Goal: Task Accomplishment & Management: Manage account settings

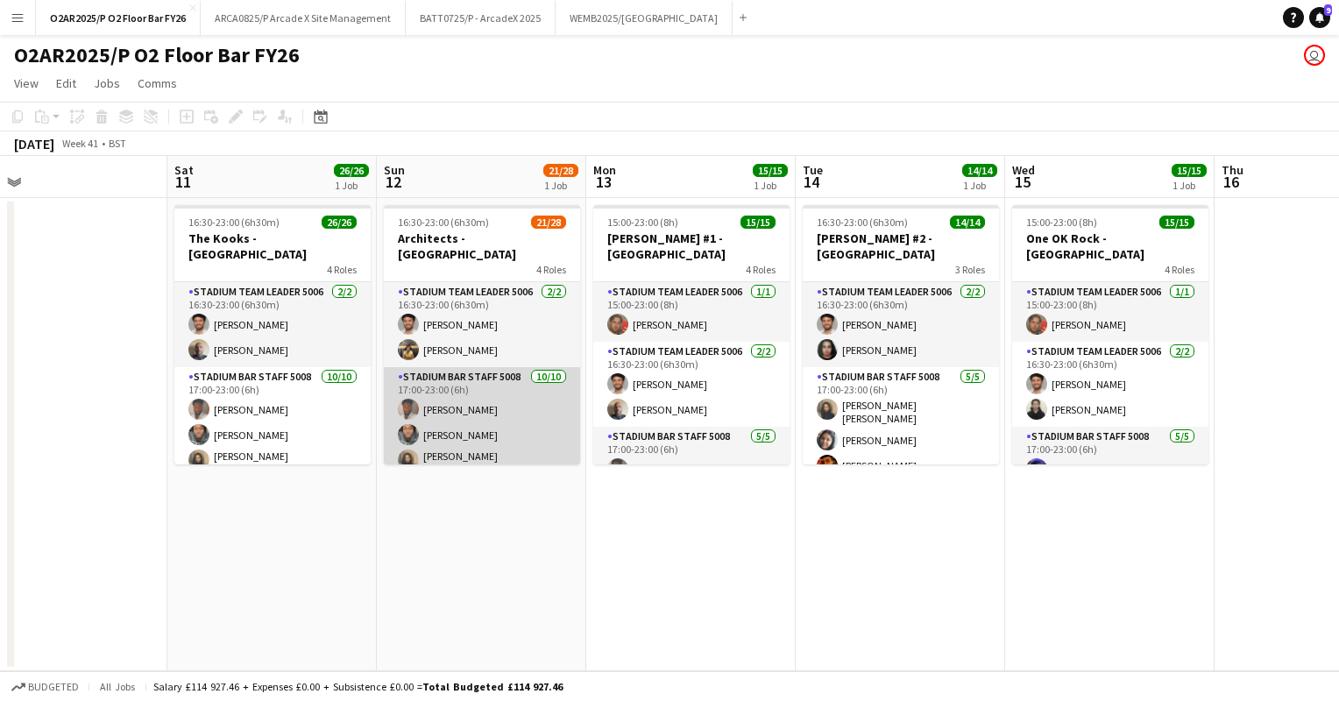
scroll to position [0, 465]
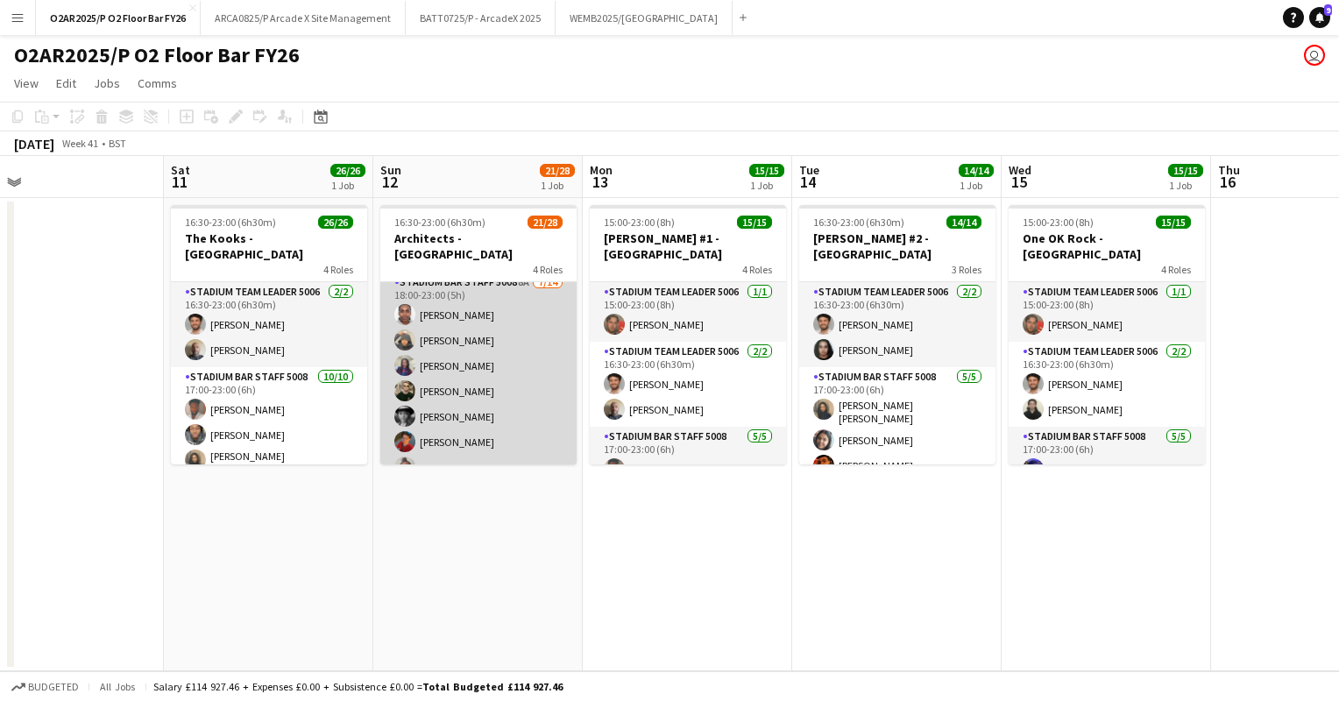
click at [496, 372] on app-card-role "Stadium Bar Staff 5008 8A [DATE] 18:00-23:00 (5h) [PERSON_NAME] [PERSON_NAME] […" at bounding box center [478, 468] width 196 height 390
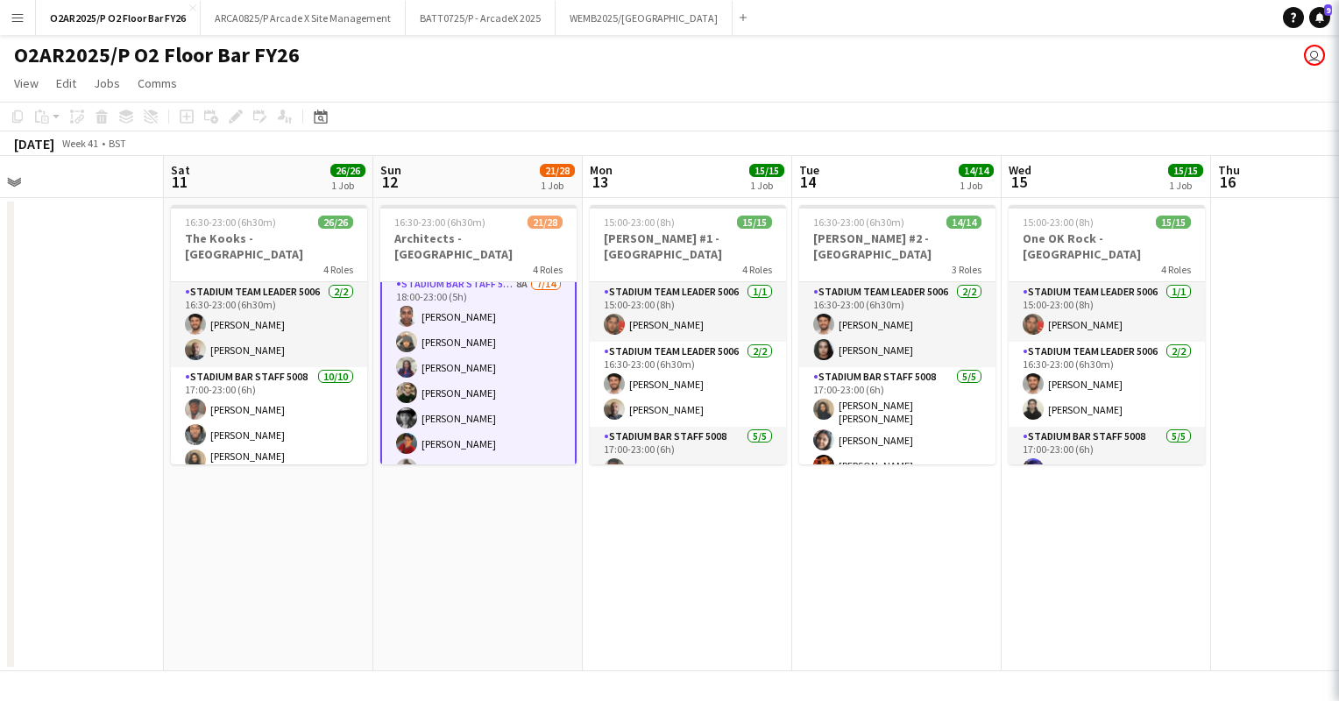
scroll to position [474, 0]
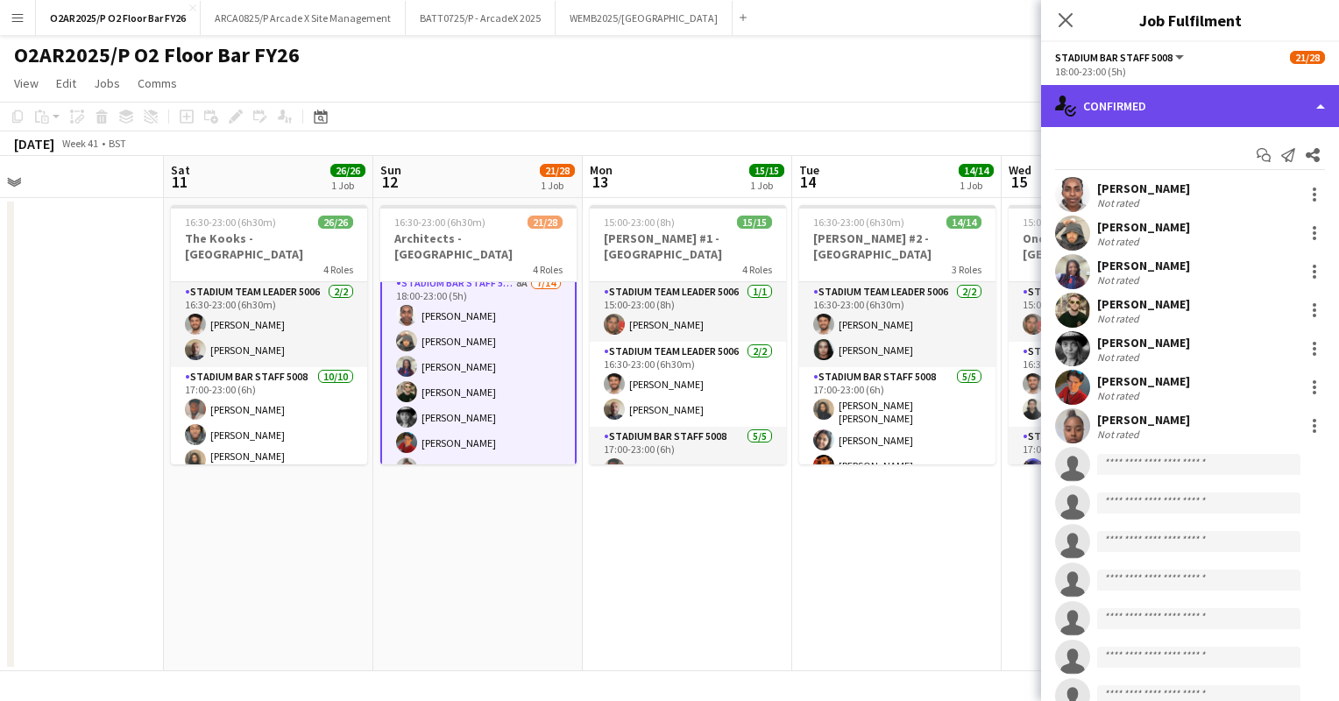
click at [1259, 117] on div "single-neutral-actions-check-2 Confirmed" at bounding box center [1190, 106] width 298 height 42
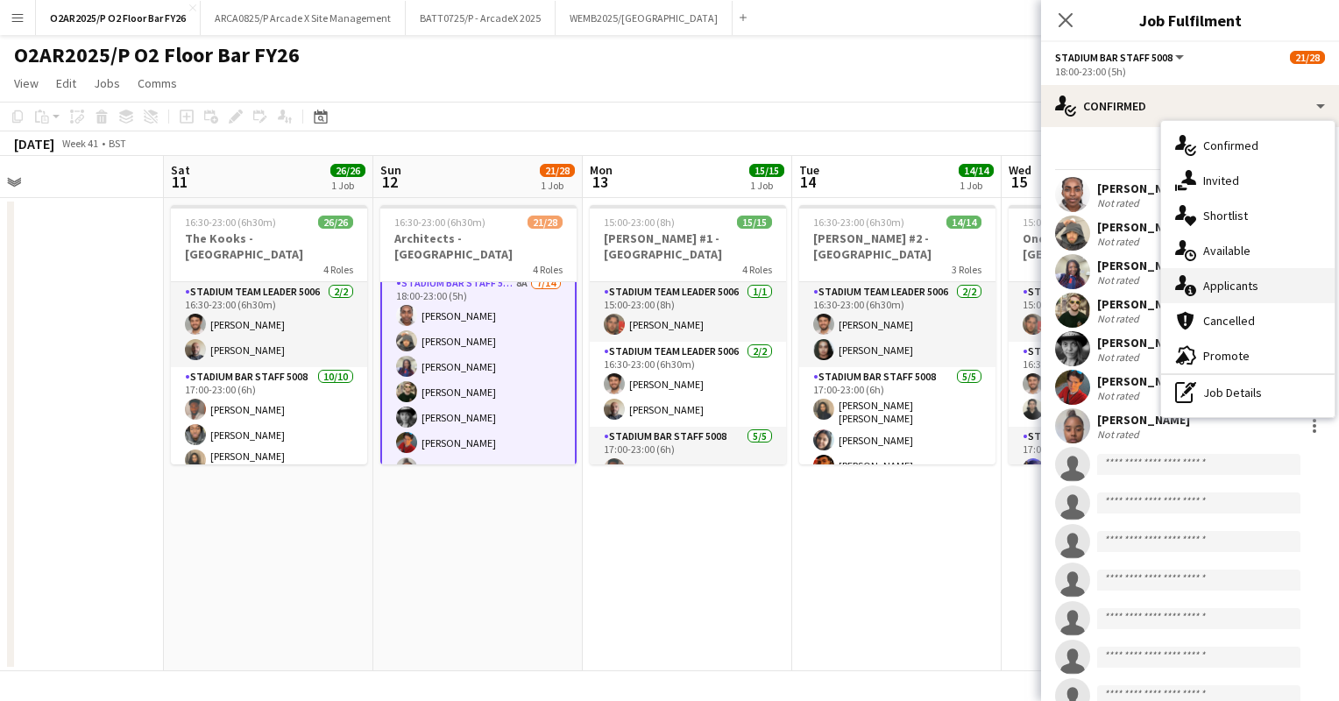
click at [1252, 284] on span "Applicants" at bounding box center [1230, 286] width 55 height 16
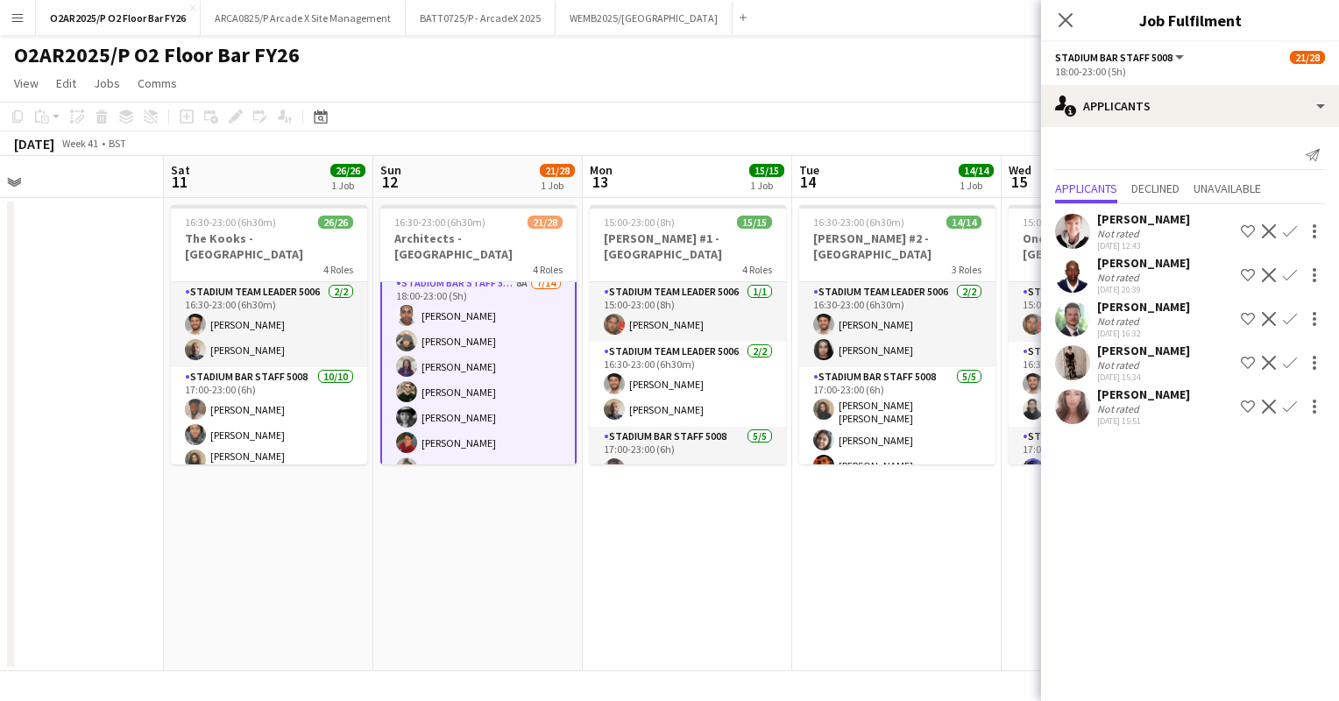
click at [1072, 361] on app-user-avatar at bounding box center [1072, 362] width 35 height 35
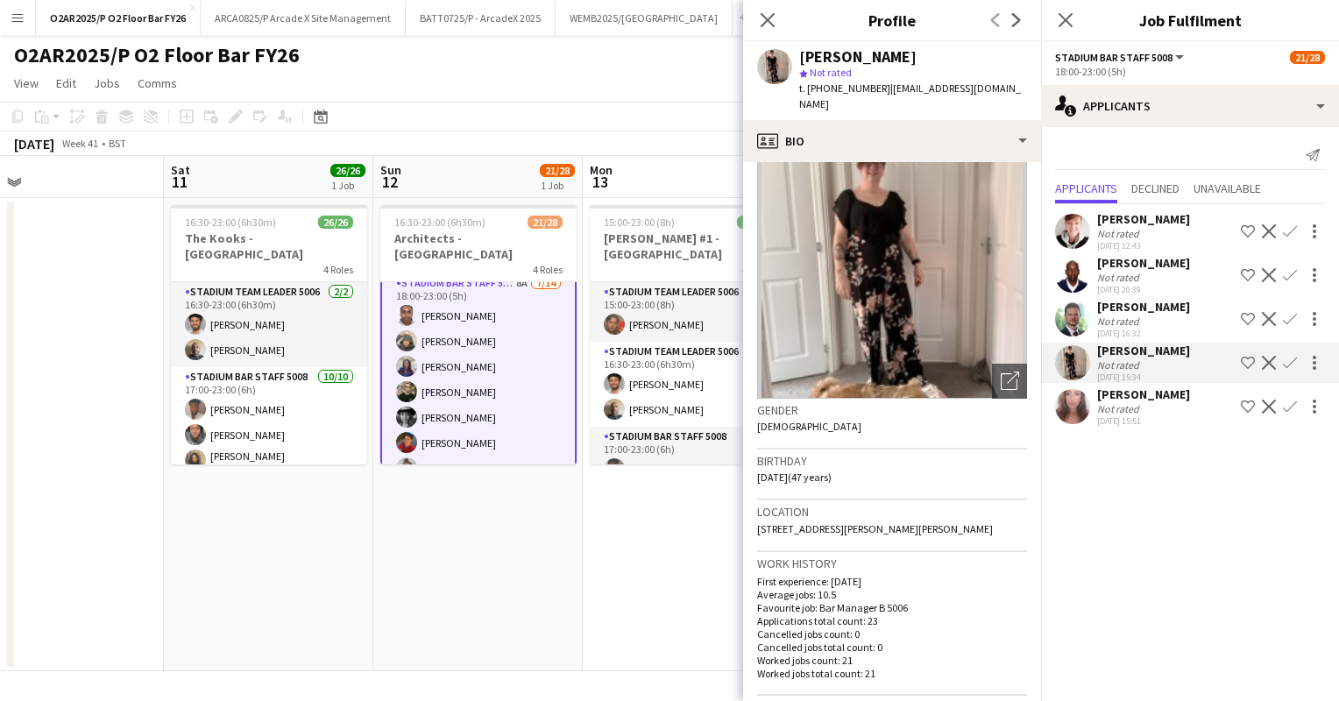
scroll to position [39, 0]
click at [771, 18] on icon at bounding box center [767, 19] width 17 height 17
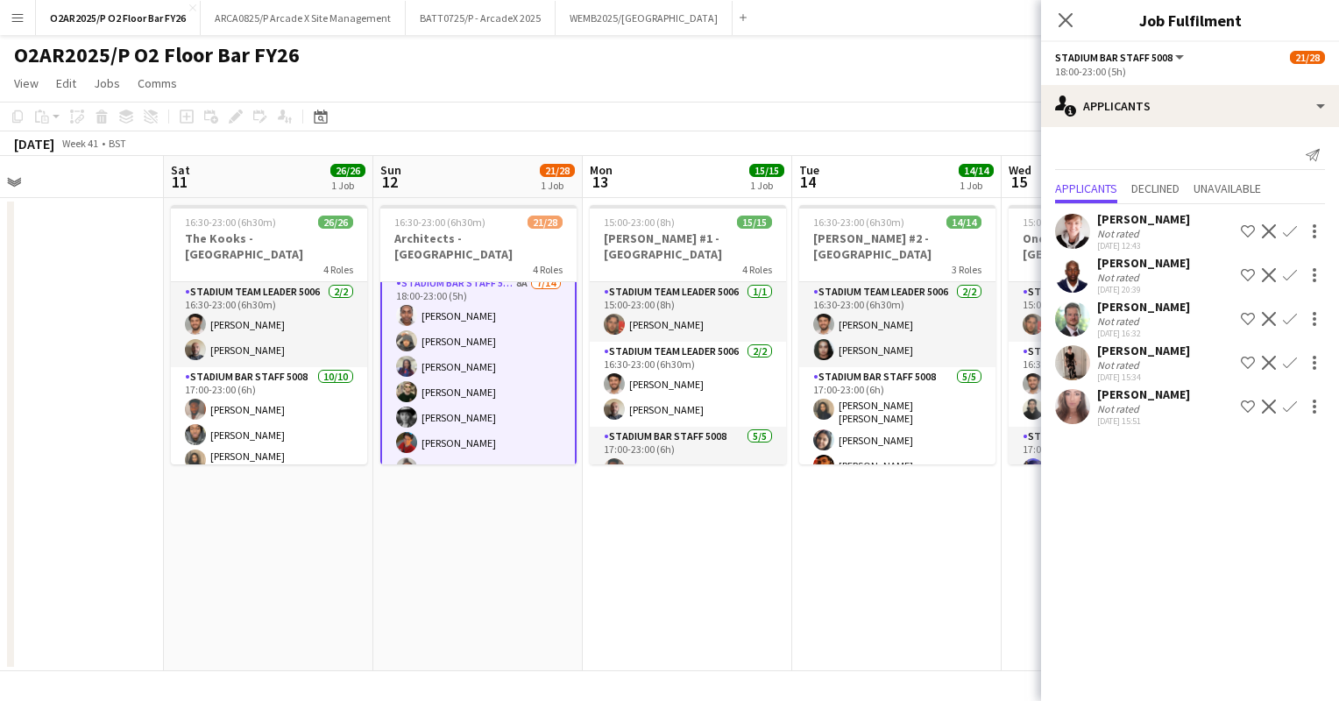
click at [1076, 400] on app-user-avatar at bounding box center [1072, 406] width 35 height 35
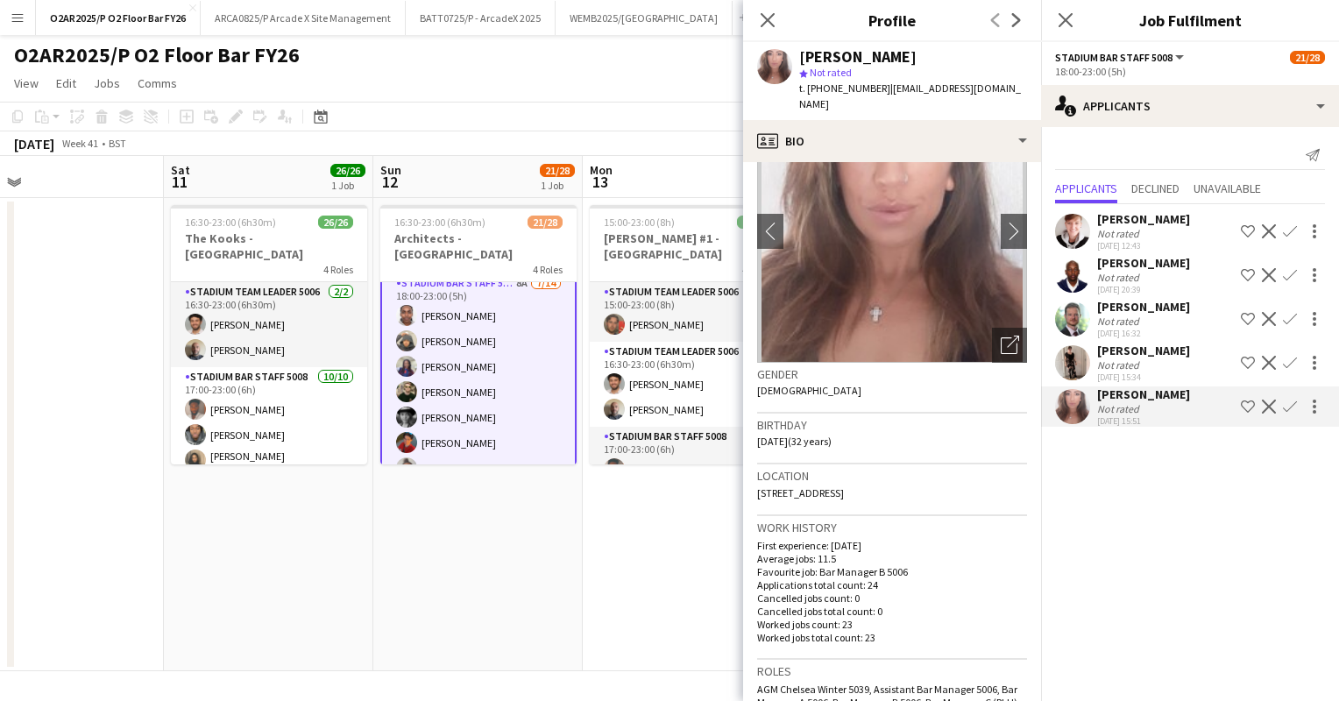
scroll to position [0, 0]
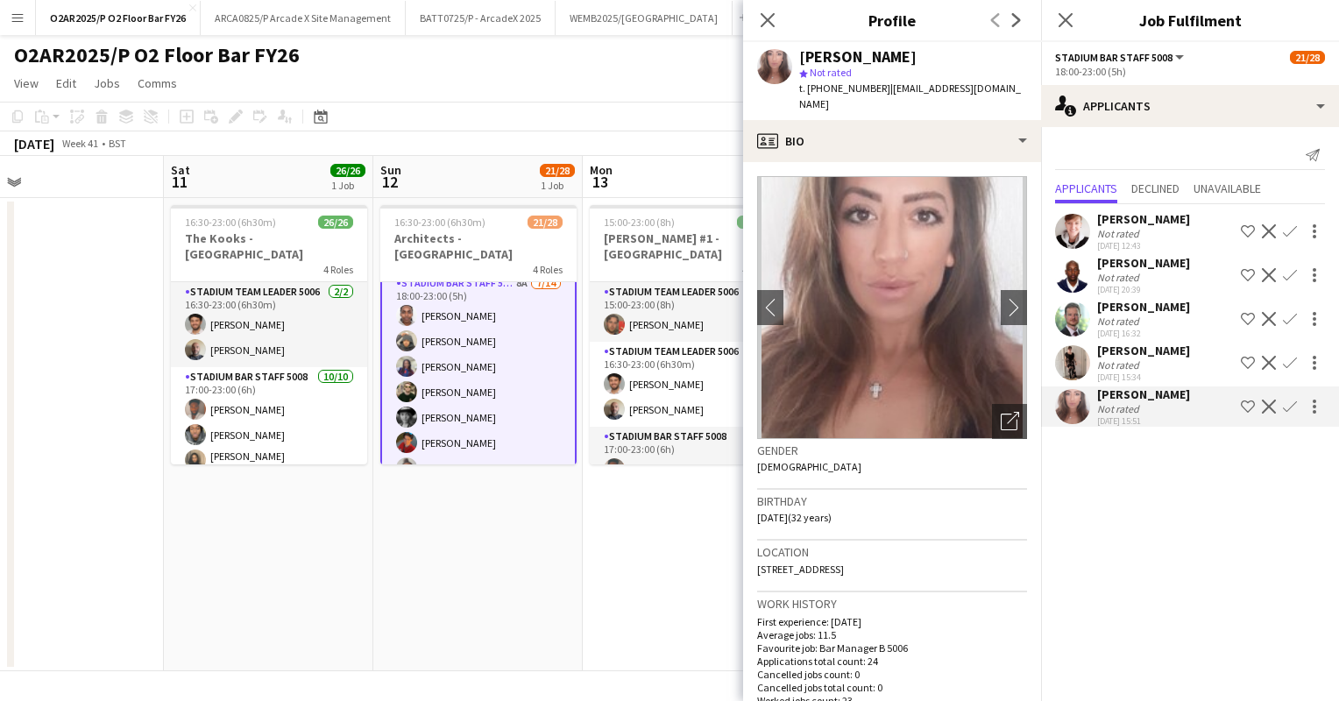
click at [1290, 402] on app-icon "Confirm" at bounding box center [1290, 407] width 14 height 14
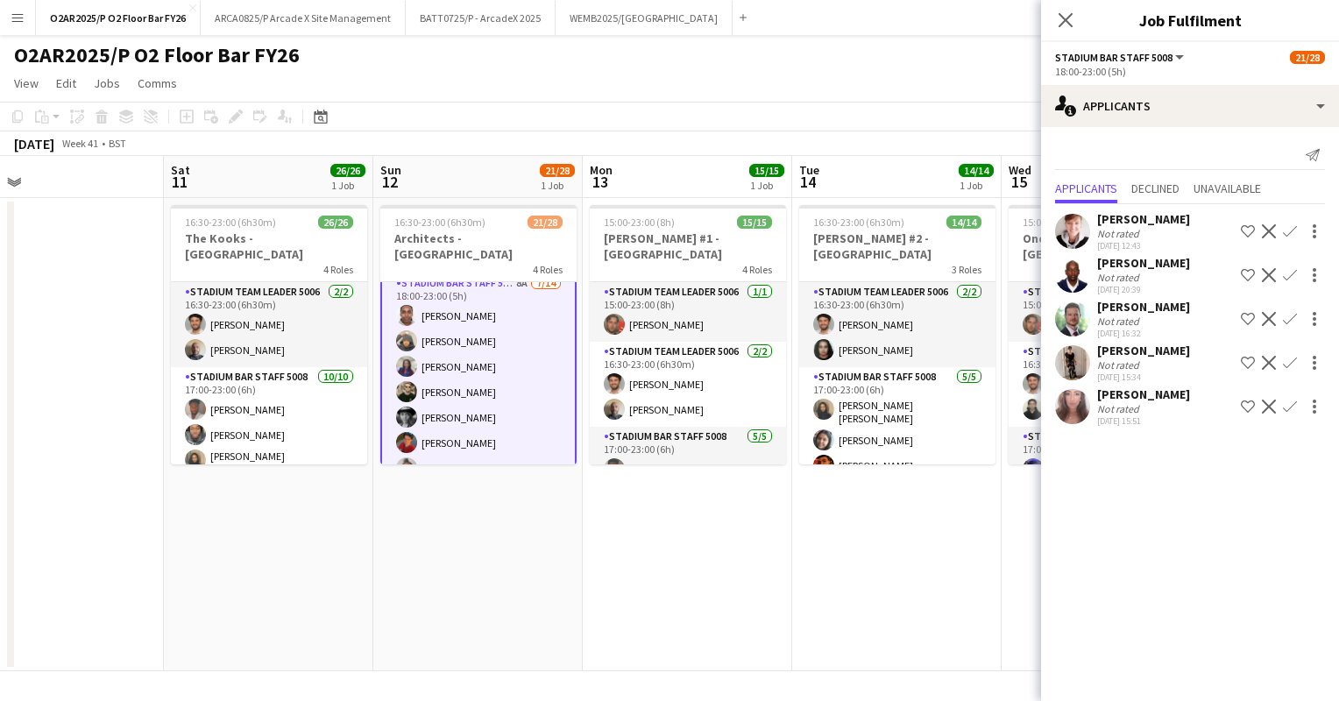
click at [1292, 406] on app-icon "Confirm" at bounding box center [1290, 407] width 14 height 14
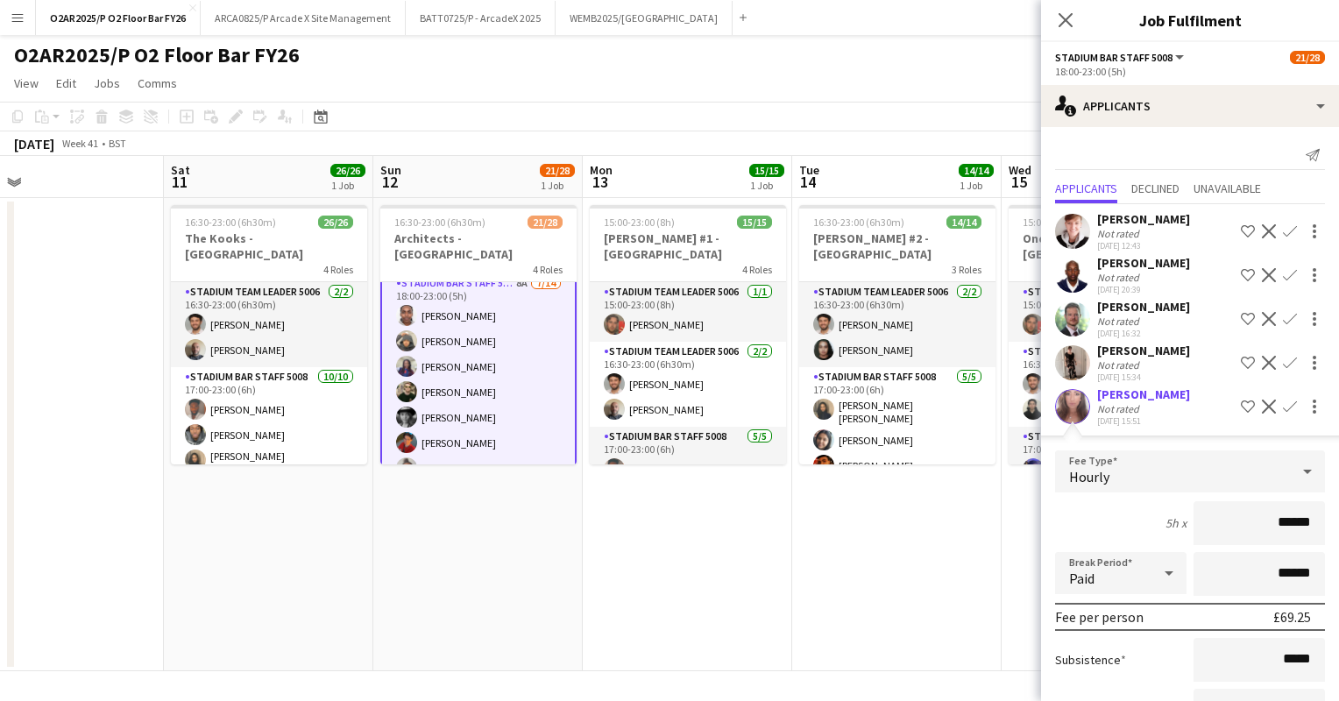
scroll to position [138, 0]
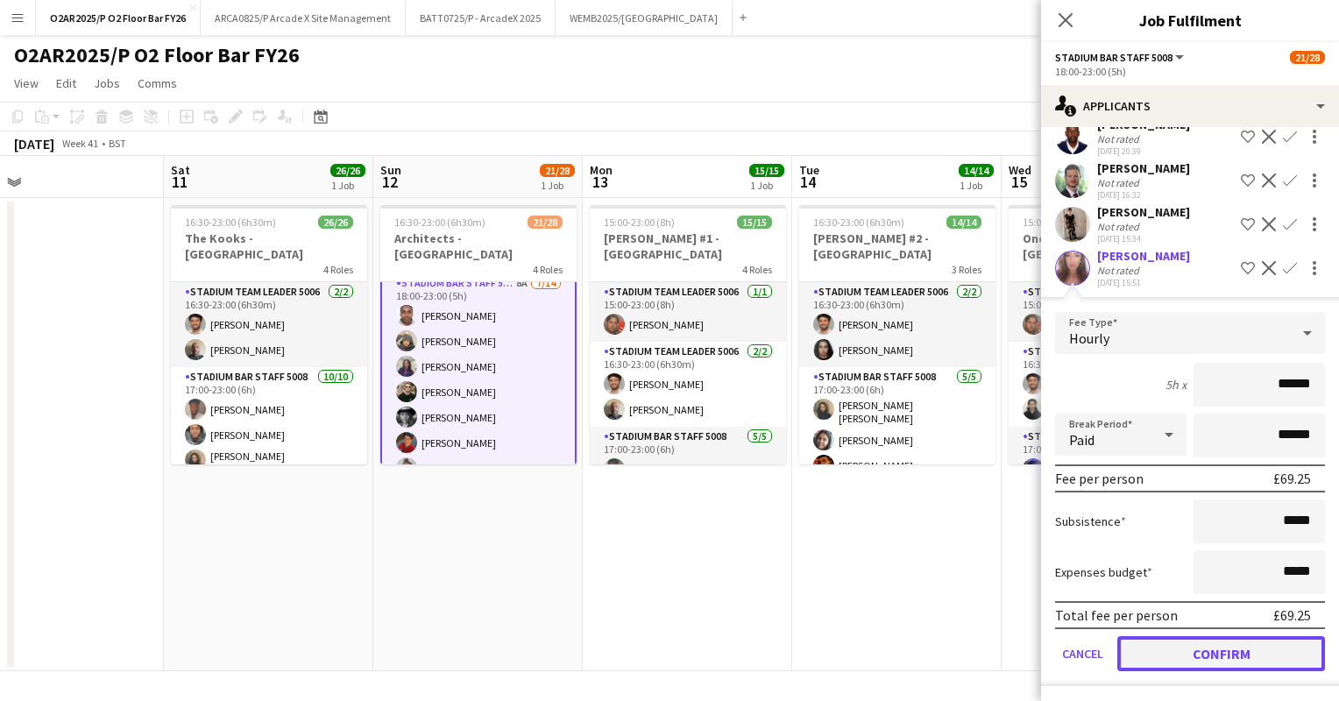
click at [1174, 650] on button "Confirm" at bounding box center [1221, 653] width 208 height 35
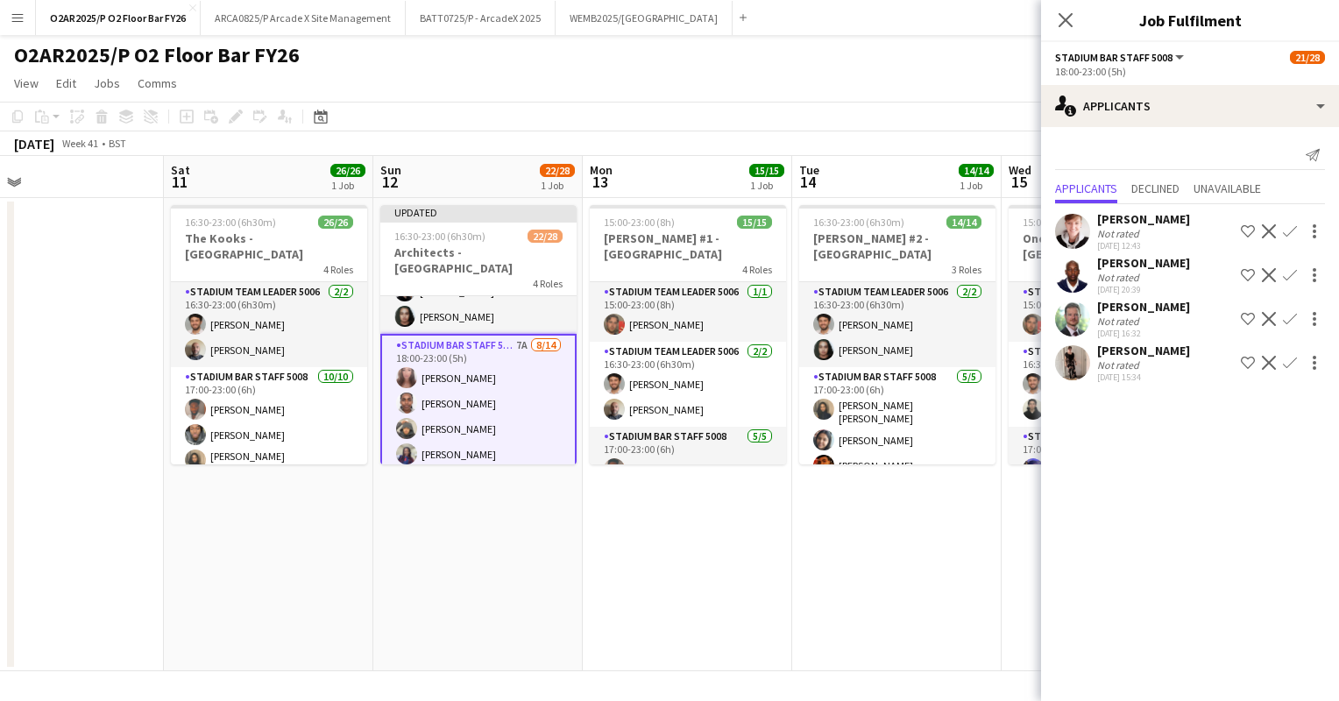
scroll to position [417, 0]
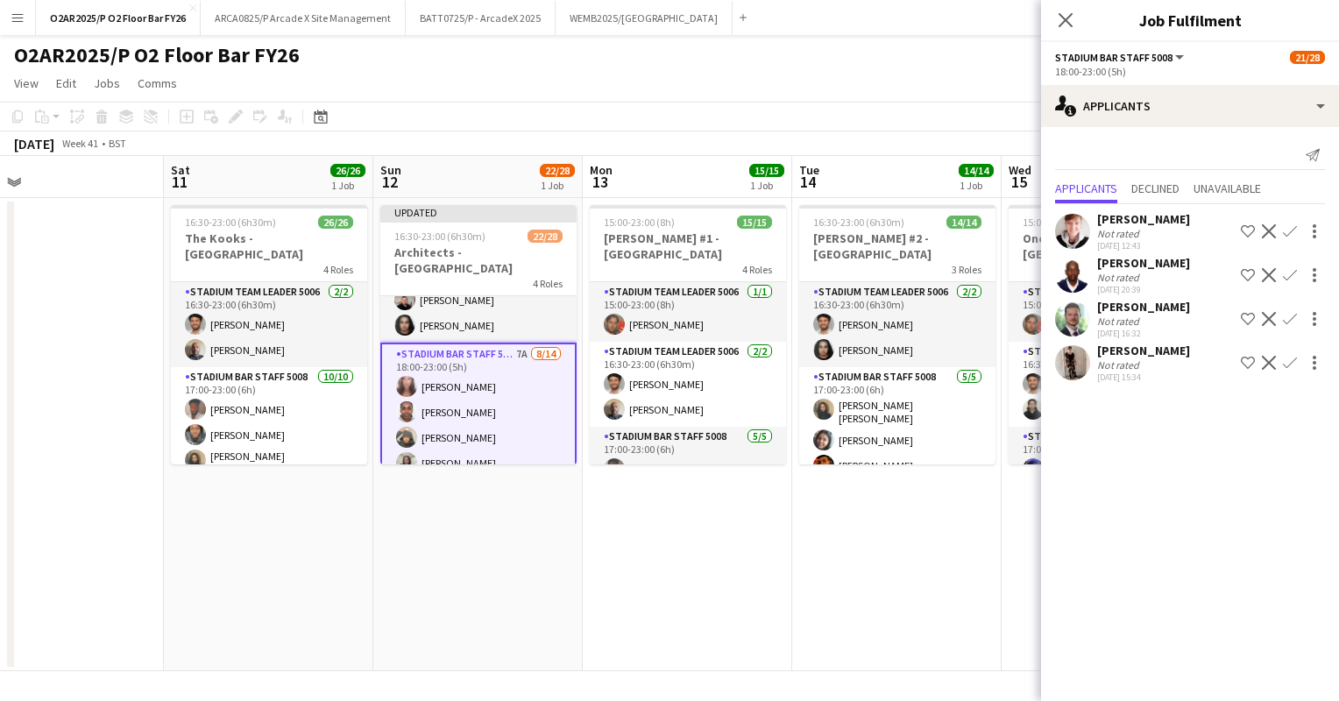
click at [749, 106] on app-toolbar "Copy Paste Paste Ctrl+V Paste with crew Ctrl+Shift+V Paste linked Job [GEOGRAPH…" at bounding box center [669, 117] width 1339 height 30
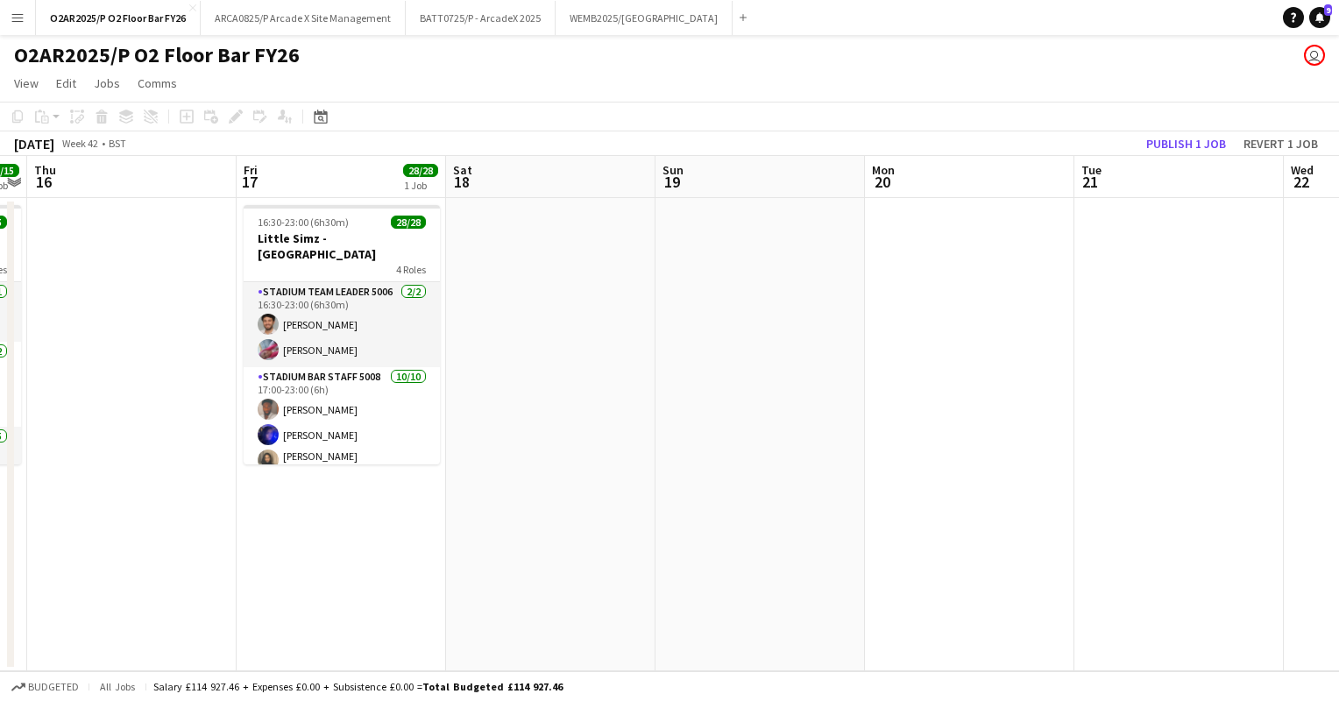
scroll to position [0, 386]
